Goal: Find contact information: Find contact information

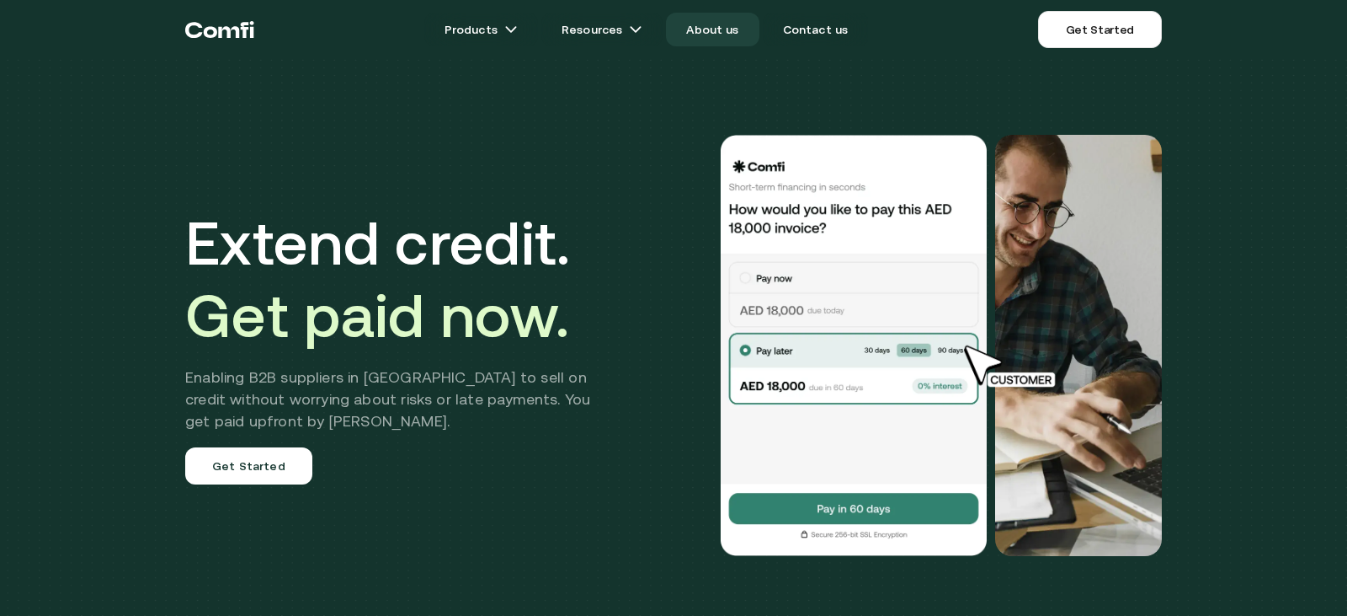
click at [692, 20] on link "About us" at bounding box center [712, 30] width 93 height 34
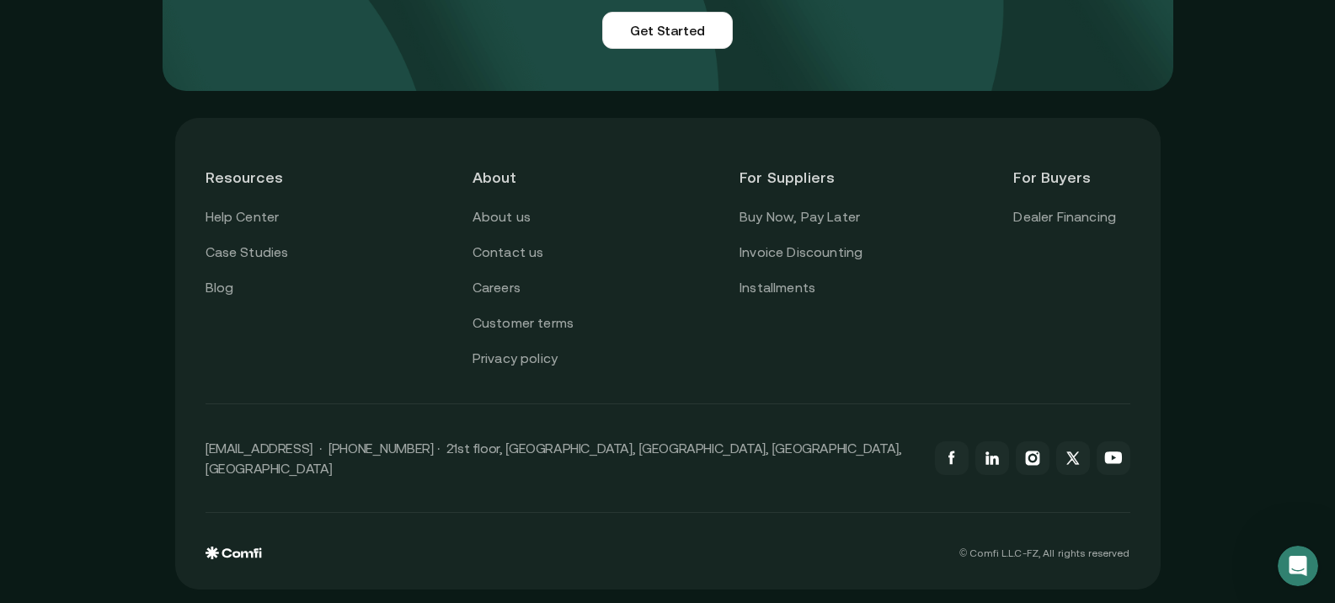
scroll to position [4261, 0]
drag, startPoint x: 503, startPoint y: 256, endPoint x: 1019, endPoint y: 209, distance: 518.4
click at [503, 256] on link "Contact us" at bounding box center [508, 253] width 72 height 22
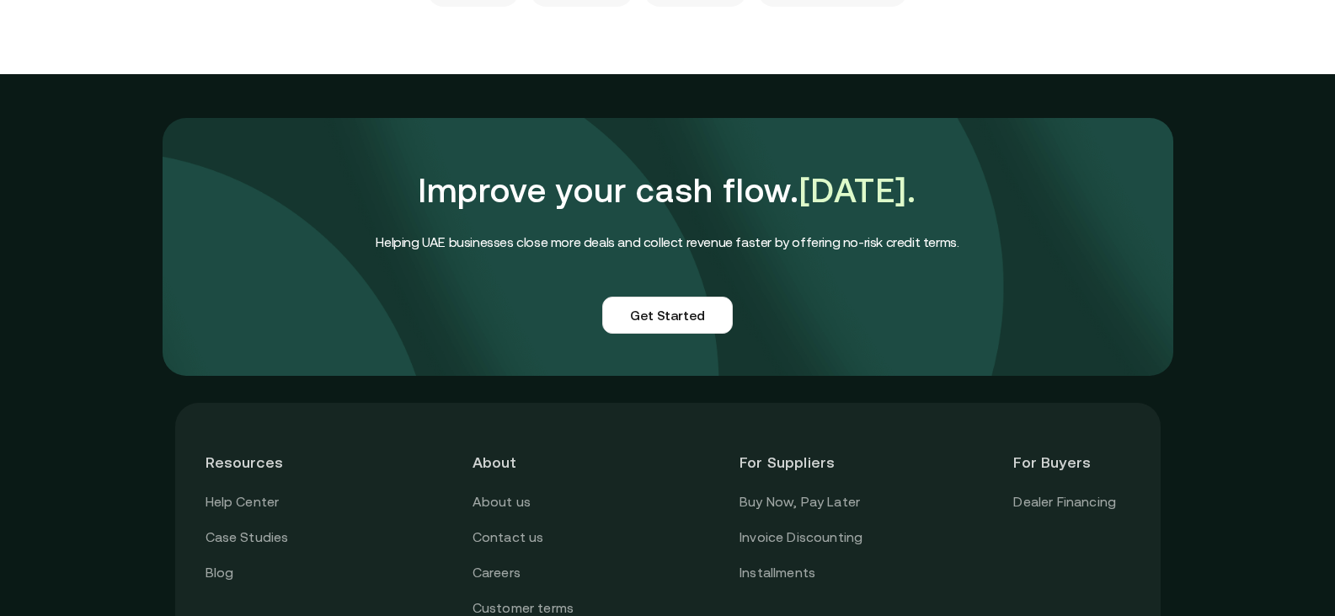
scroll to position [1561, 0]
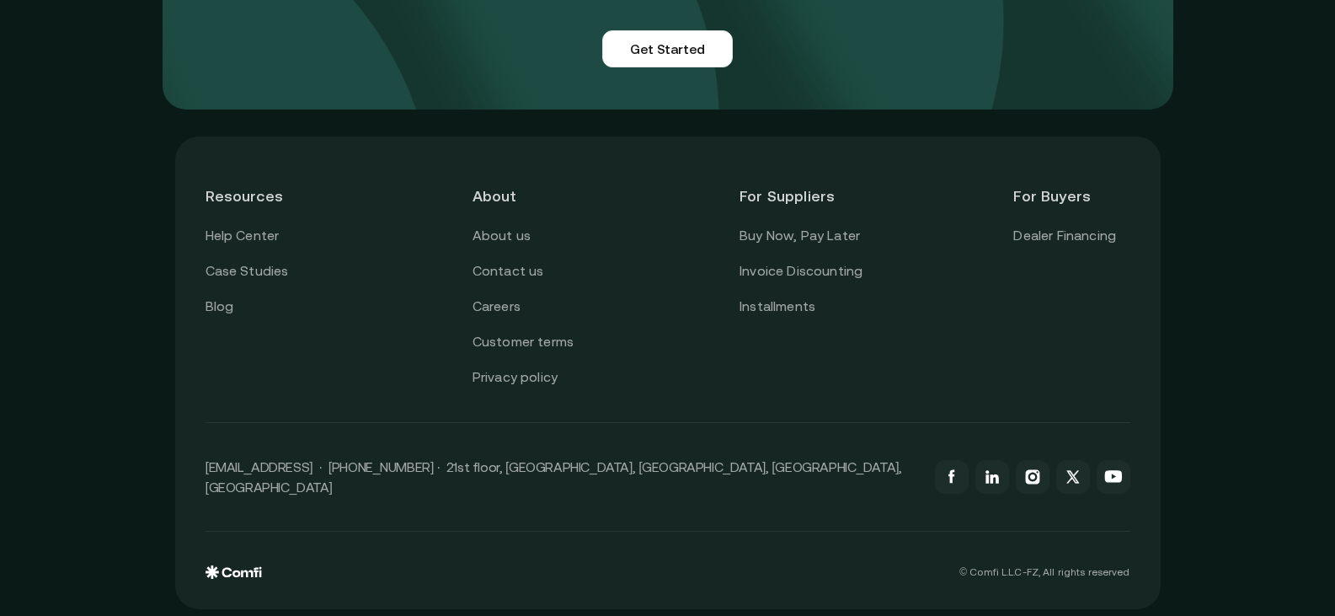
click at [373, 480] on p "[EMAIL_ADDRESS] · [PHONE_NUMBER] · 21st floor, [GEOGRAPHIC_DATA], [GEOGRAPHIC_D…" at bounding box center [561, 476] width 712 height 40
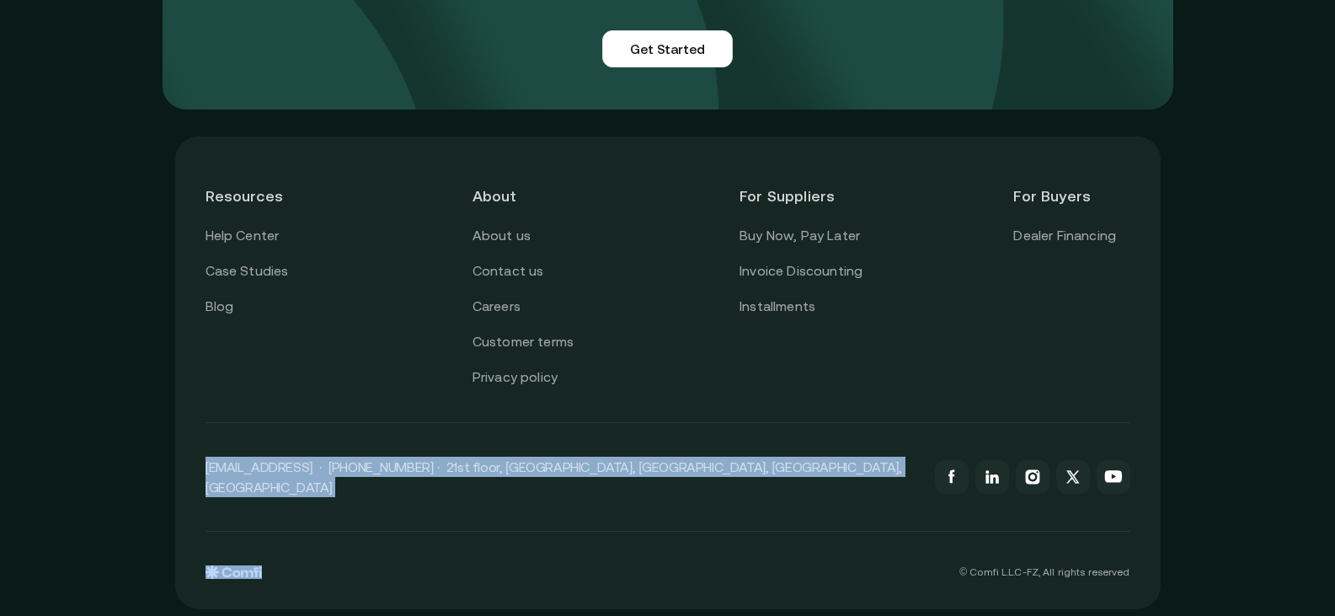
click at [373, 480] on p "[EMAIL_ADDRESS] · [PHONE_NUMBER] · 21st floor, [GEOGRAPHIC_DATA], [GEOGRAPHIC_D…" at bounding box center [561, 476] width 712 height 40
click at [500, 374] on link "Privacy policy" at bounding box center [514, 377] width 85 height 22
click at [558, 339] on link "Customer terms" at bounding box center [522, 342] width 101 height 22
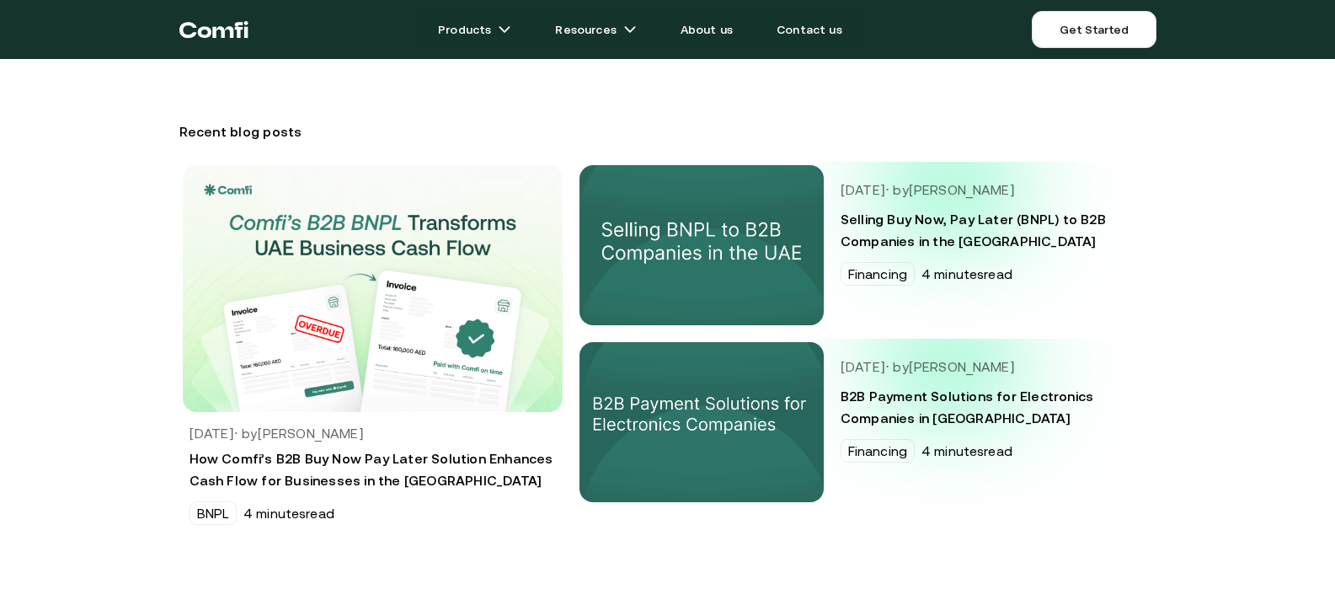
click at [955, 187] on h5 "Jul 29, 2024 · by Alisher Akbarov" at bounding box center [988, 190] width 296 height 16
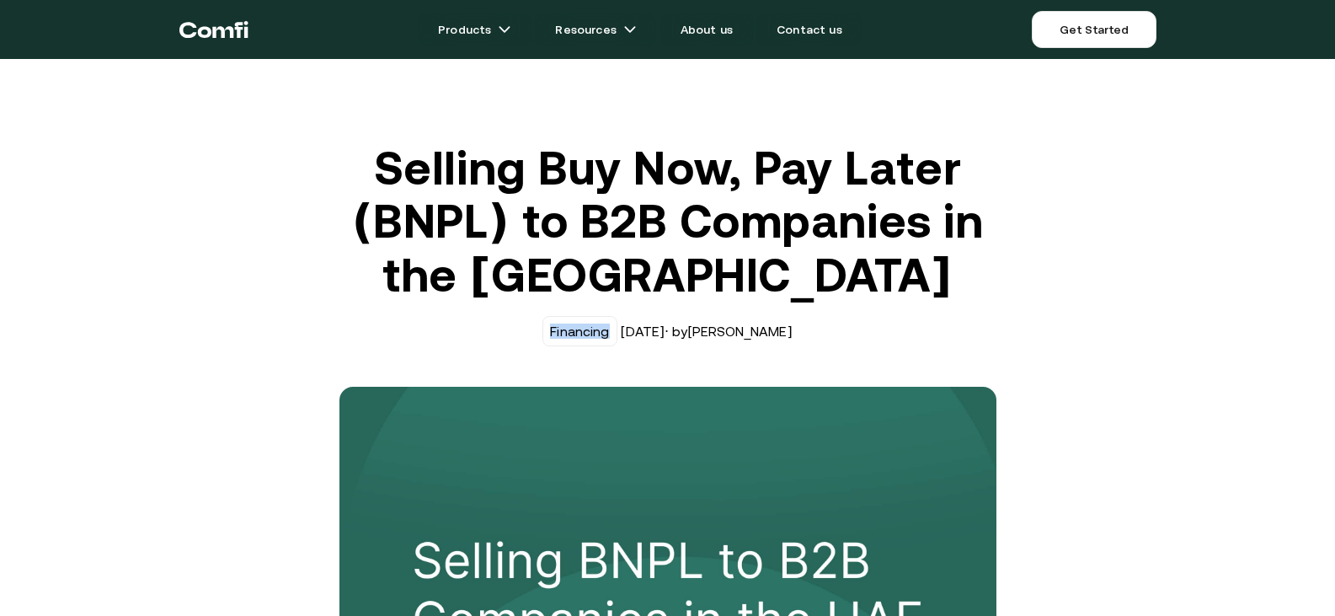
drag, startPoint x: 823, startPoint y: 325, endPoint x: 368, endPoint y: 322, distance: 454.8
click at [368, 322] on div "Financing Jul 29, 2024 · by Alisher Akbarov" at bounding box center [667, 331] width 657 height 30
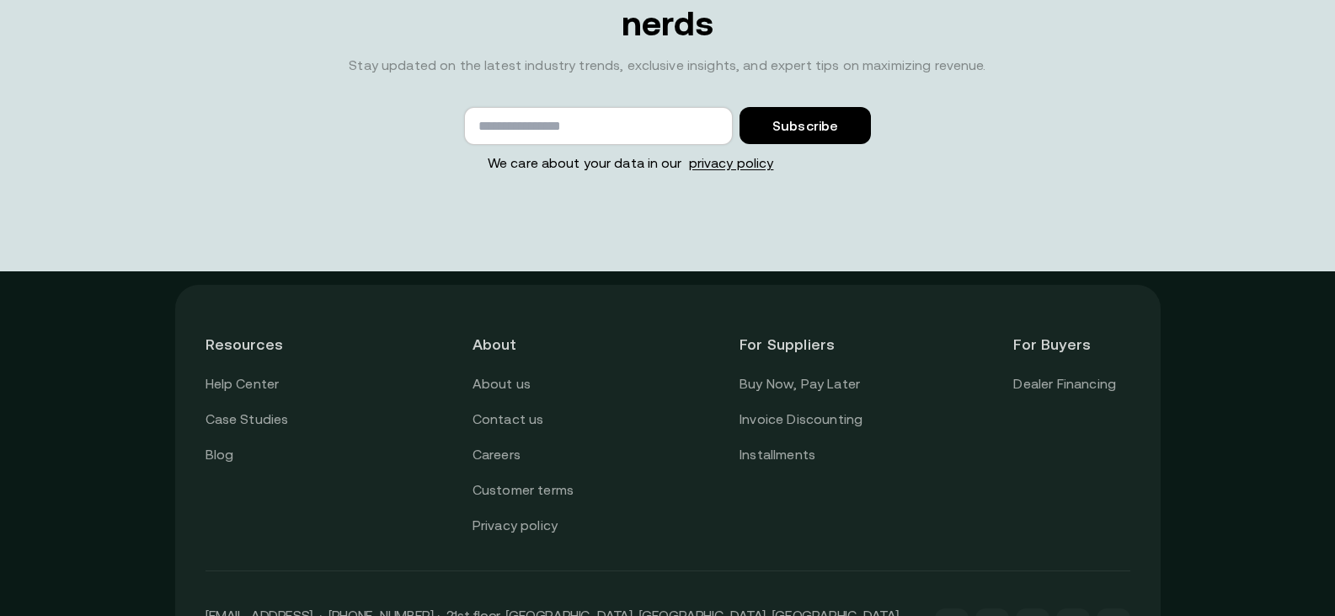
scroll to position [3746, 0]
